Goal: Task Accomplishment & Management: Use online tool/utility

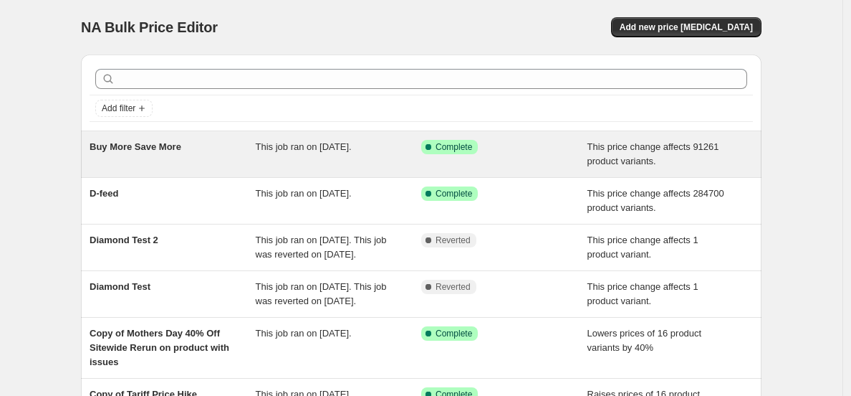
click at [194, 149] on div "Buy More Save More" at bounding box center [173, 154] width 166 height 29
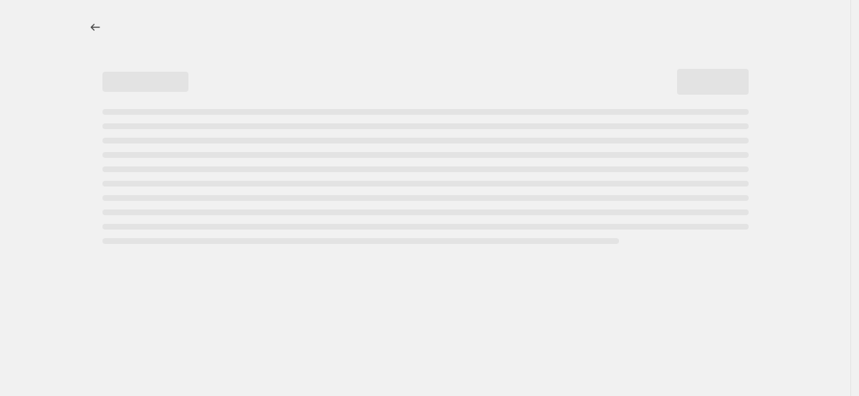
select select "ecap"
select select "no_change"
select select "tag"
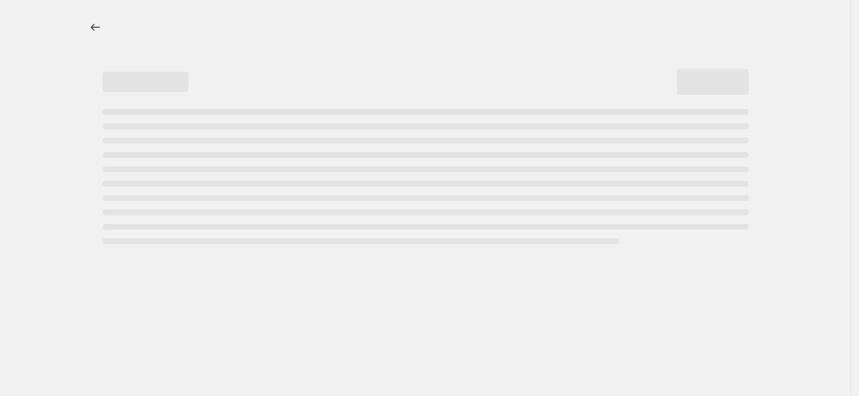
select select "tag"
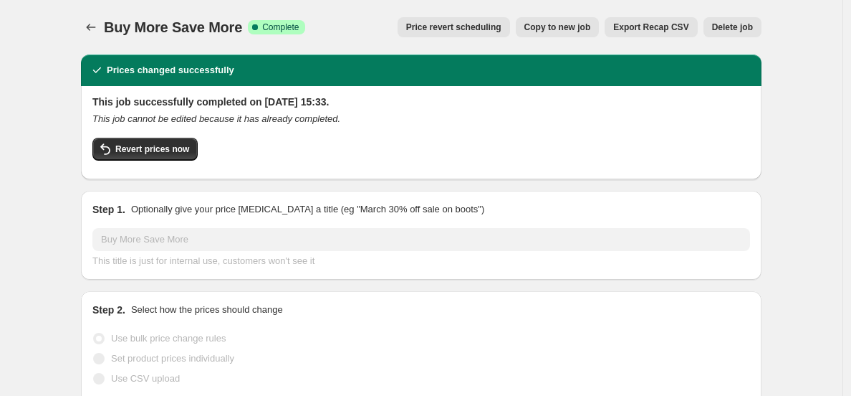
click at [562, 28] on span "Copy to new job" at bounding box center [558, 26] width 67 height 11
select select "ecap"
select select "no_change"
select select "tag"
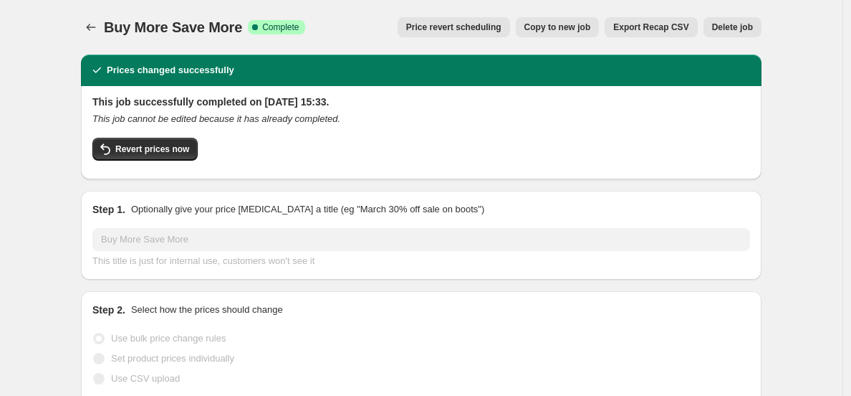
select select "tag"
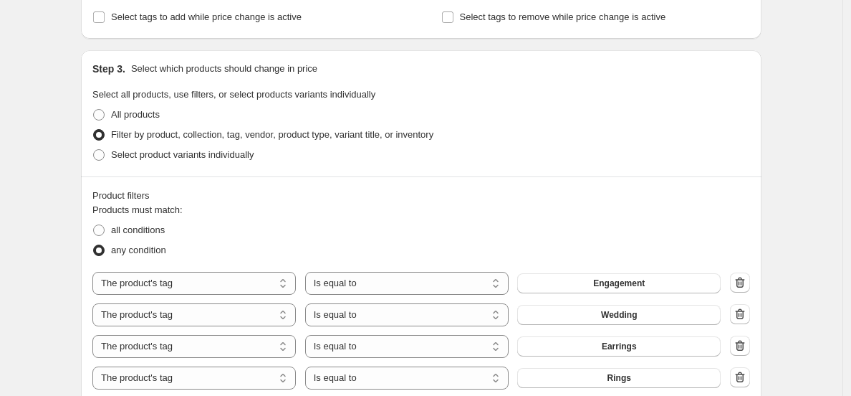
scroll to position [643, 0]
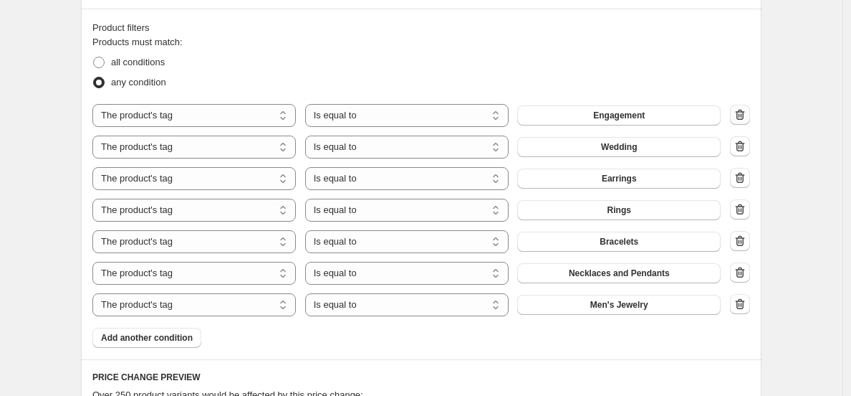
click at [738, 114] on icon "button" at bounding box center [740, 114] width 14 height 14
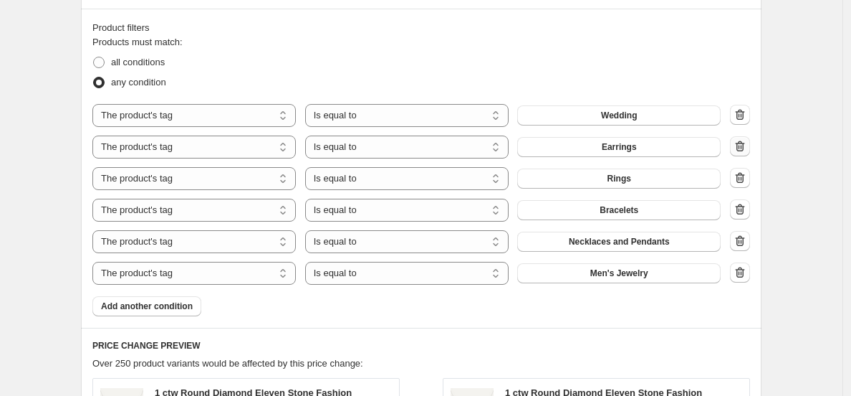
click at [743, 148] on icon "button" at bounding box center [740, 146] width 14 height 14
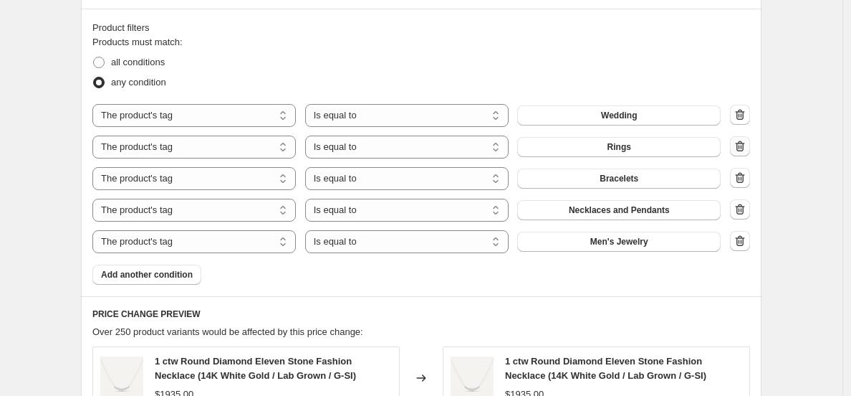
click at [740, 148] on icon "button" at bounding box center [739, 147] width 1 height 4
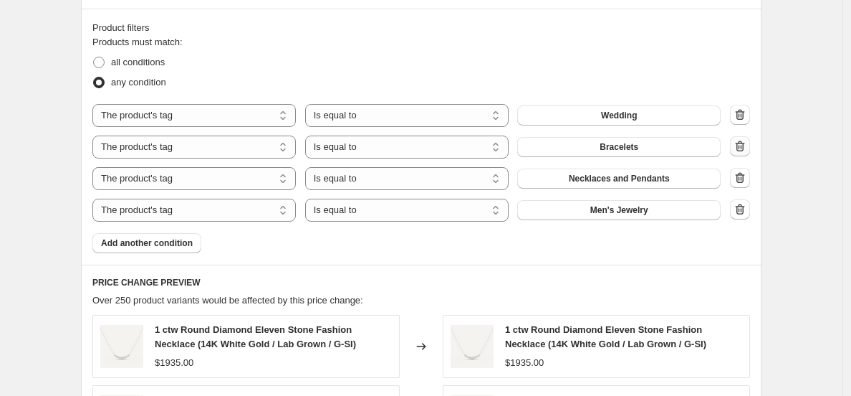
click at [740, 148] on icon "button" at bounding box center [739, 147] width 1 height 4
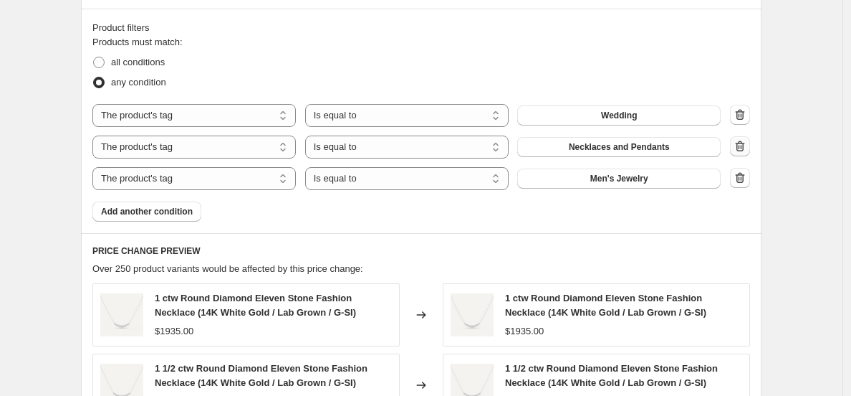
click at [740, 148] on icon "button" at bounding box center [739, 147] width 1 height 4
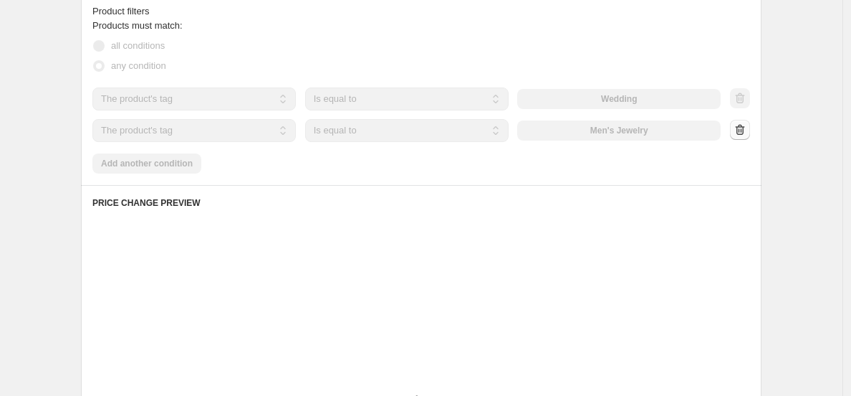
click at [740, 133] on icon "button" at bounding box center [739, 130] width 1 height 4
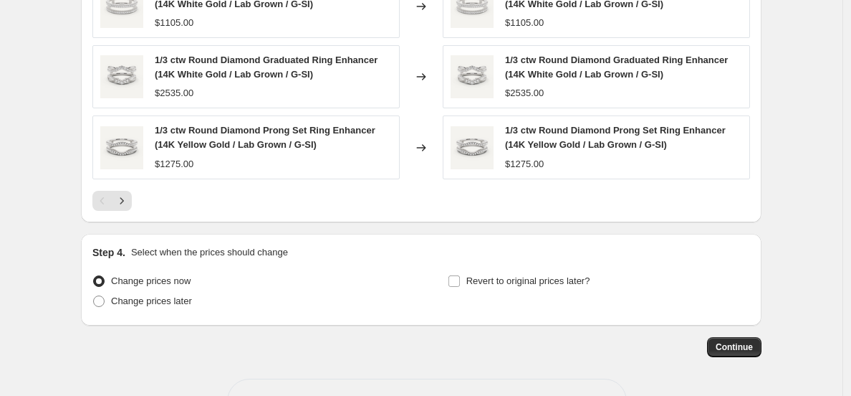
scroll to position [1078, 0]
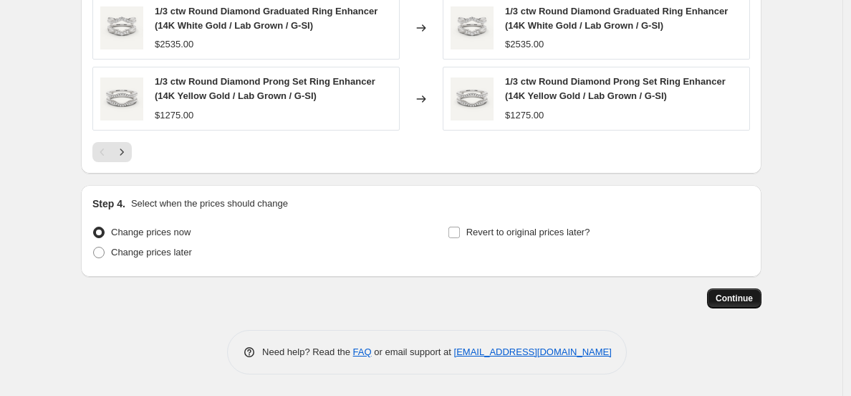
click at [747, 295] on span "Continue" at bounding box center [734, 297] width 37 height 11
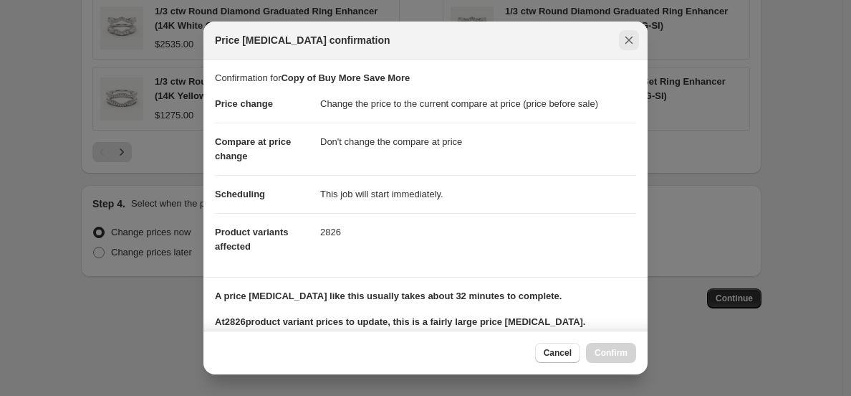
click at [633, 42] on icon "Close" at bounding box center [629, 40] width 14 height 14
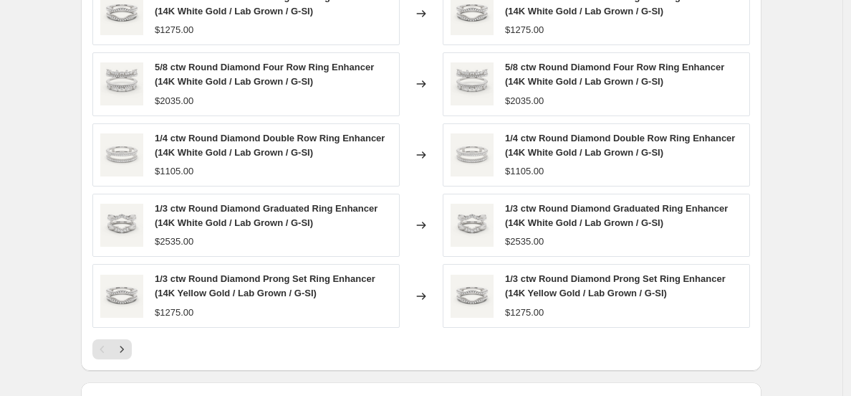
scroll to position [1078, 0]
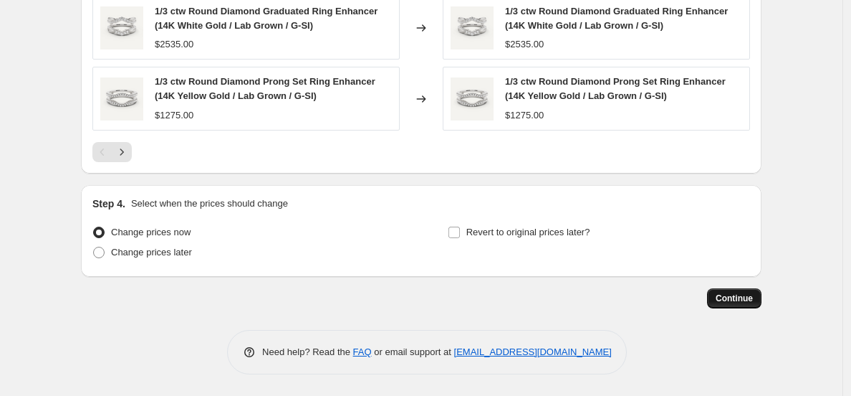
click at [738, 303] on span "Continue" at bounding box center [734, 297] width 37 height 11
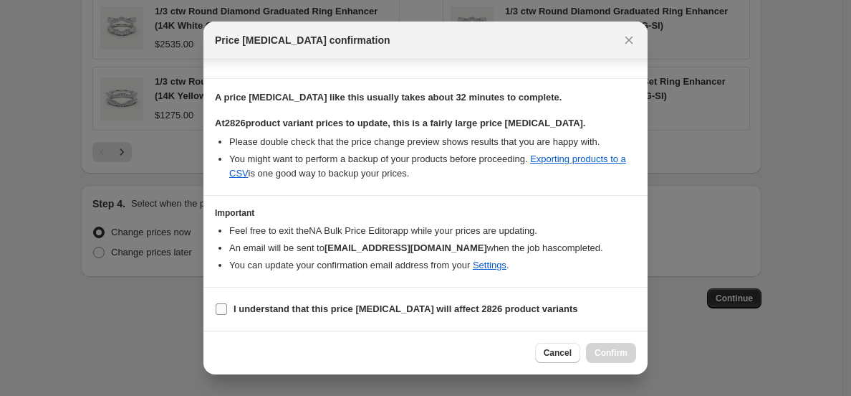
scroll to position [213, 0]
click at [262, 306] on b "I understand that this price [MEDICAL_DATA] will affect 2826 product variants" at bounding box center [406, 308] width 345 height 11
click at [227, 306] on input "I understand that this price [MEDICAL_DATA] will affect 2826 product variants" at bounding box center [221, 308] width 11 height 11
checkbox input "true"
click at [616, 355] on span "Confirm" at bounding box center [611, 352] width 33 height 11
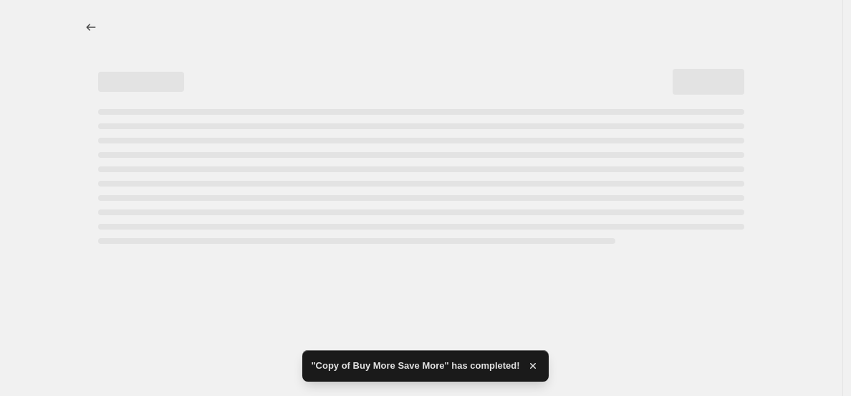
select select "ecap"
select select "no_change"
select select "tag"
